Goal: Transaction & Acquisition: Obtain resource

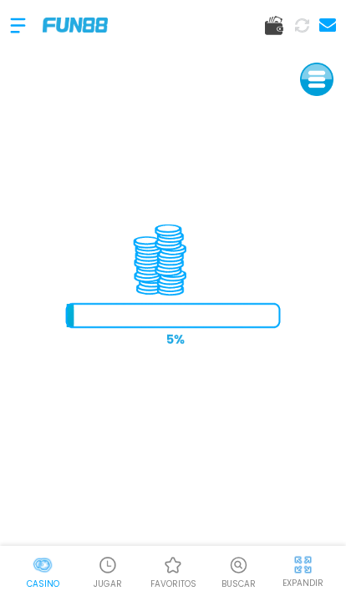
click at [27, 33] on div at bounding box center [26, 25] width 33 height 49
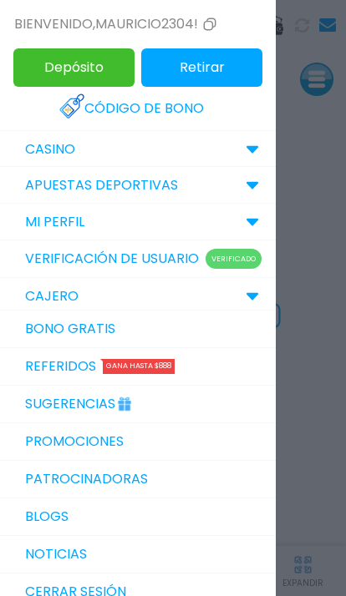
click at [38, 317] on link "Bono Gratis" at bounding box center [137, 330] width 275 height 38
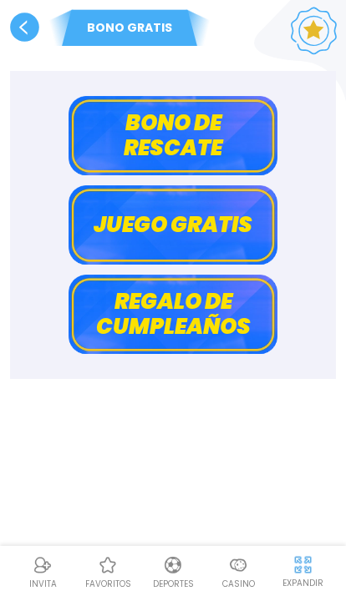
click at [199, 129] on button "Bono de rescate" at bounding box center [172, 135] width 209 height 79
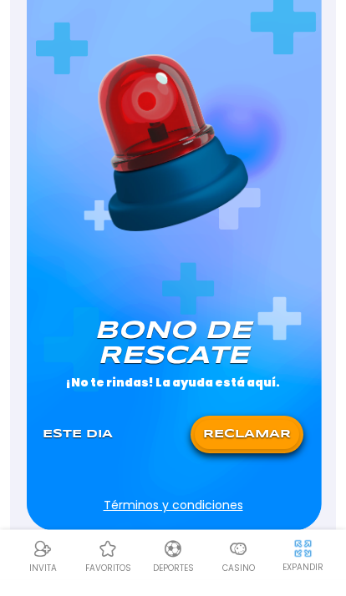
scroll to position [129, 0]
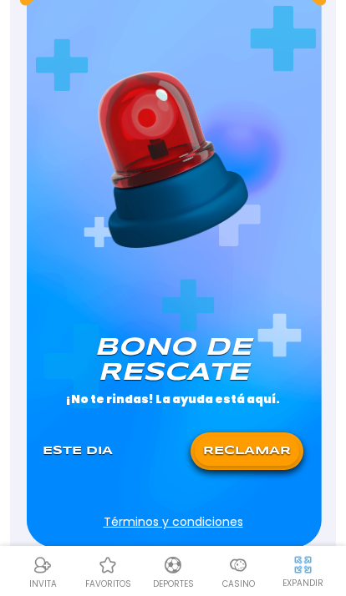
click at [263, 448] on button "RECLAMAR" at bounding box center [247, 451] width 104 height 29
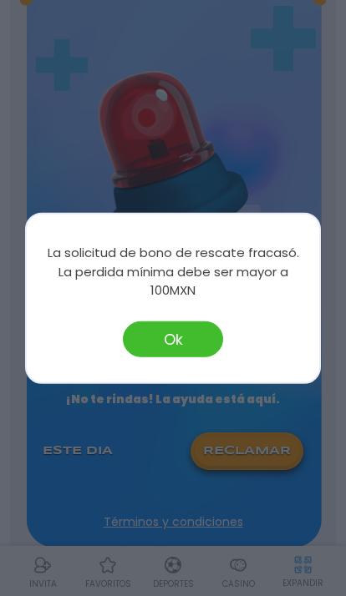
click at [182, 356] on button "Ok" at bounding box center [173, 339] width 100 height 36
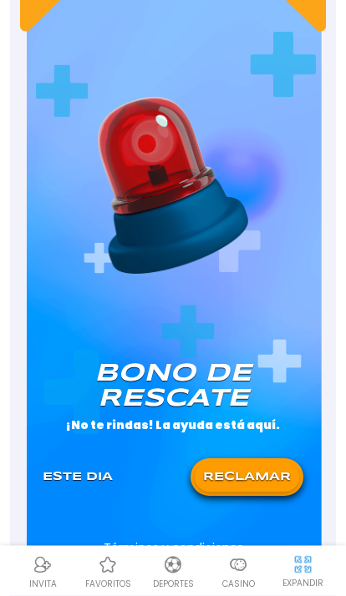
scroll to position [0, 0]
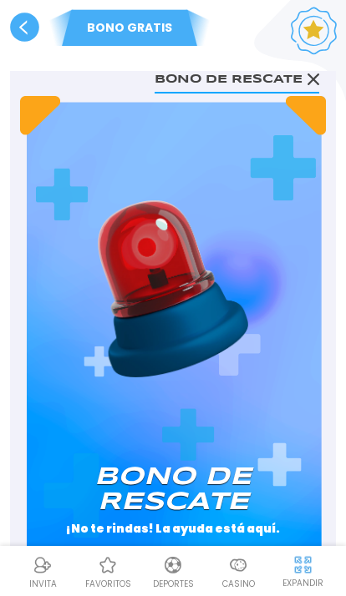
click at [31, 37] on use at bounding box center [24, 27] width 29 height 29
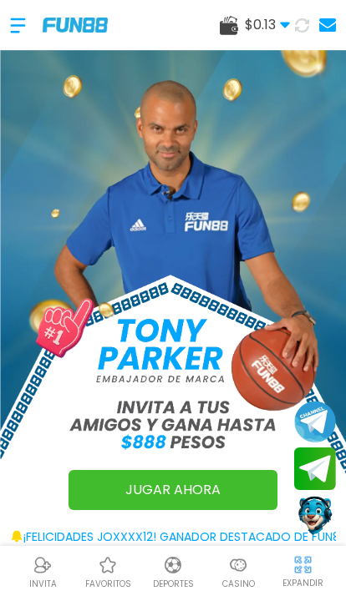
click at [334, 18] on use at bounding box center [327, 24] width 17 height 13
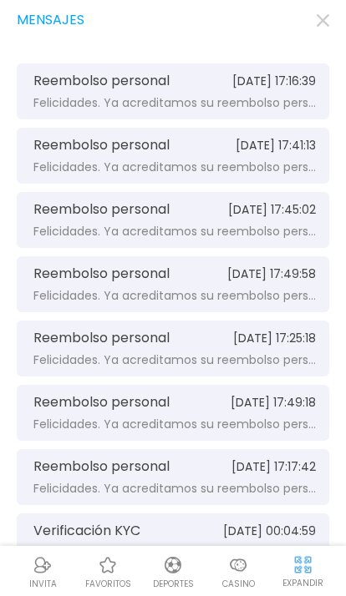
click at [293, 83] on span "[DATE] 17:16:39" at bounding box center [273, 81] width 83 height 13
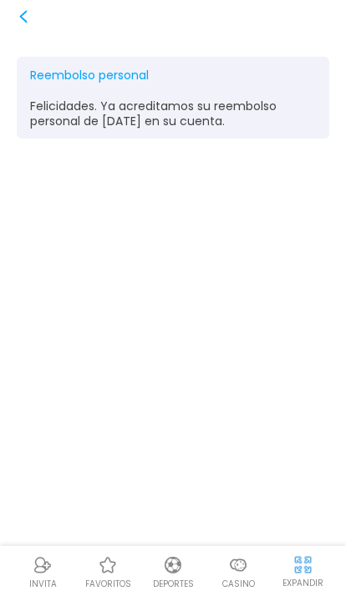
click at [17, 21] on icon at bounding box center [23, 16] width 13 height 13
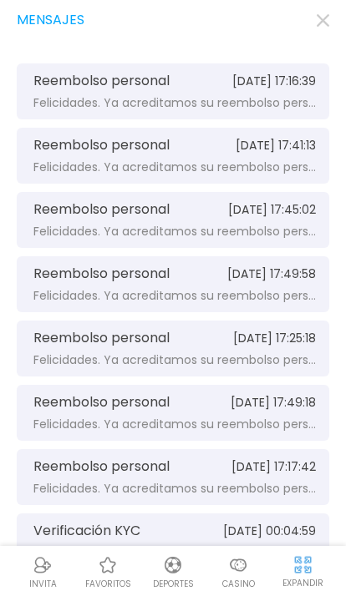
click at [35, 573] on img at bounding box center [43, 565] width 20 height 20
click at [331, 5] on body "Mensajes Reembolso personal [DATE] 17:16:39 Felicidades. Ya acreditamos su reem…" at bounding box center [173, 463] width 346 height 927
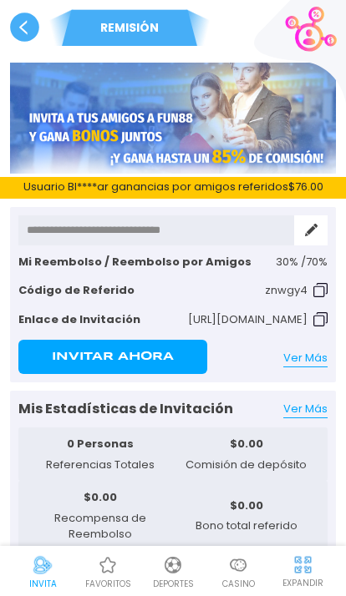
click at [31, 28] on use at bounding box center [24, 27] width 29 height 29
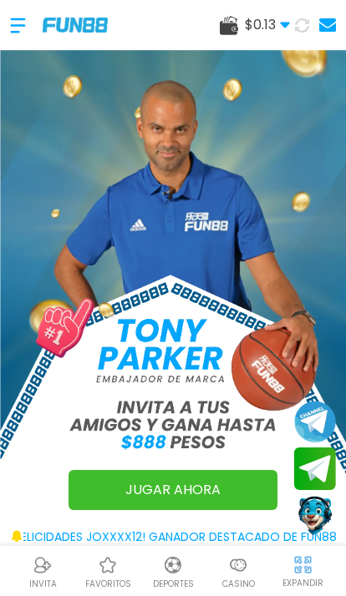
click at [278, 20] on span "$ 0.13" at bounding box center [267, 25] width 45 height 20
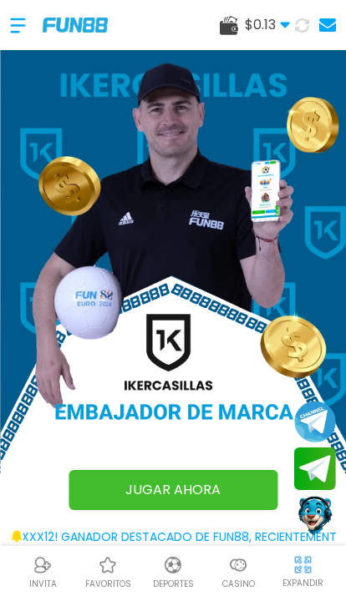
click at [256, 217] on img at bounding box center [173, 289] width 346 height 478
